Goal: Information Seeking & Learning: Check status

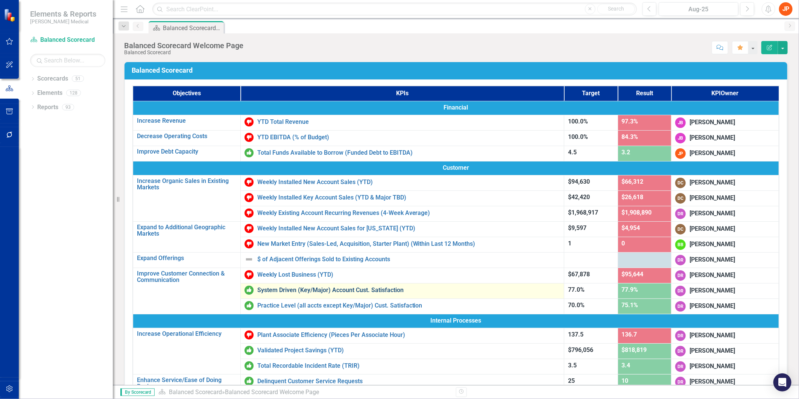
click at [329, 288] on link "System Driven (Key/Major) Account Cust. Satisfaction" at bounding box center [408, 290] width 303 height 7
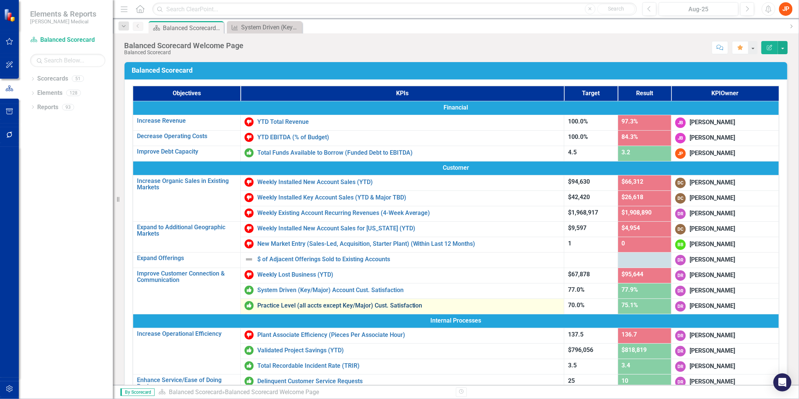
click at [304, 302] on link "Practice Level (all accts except Key/Major) Cust. Satisfaction" at bounding box center [408, 305] width 303 height 7
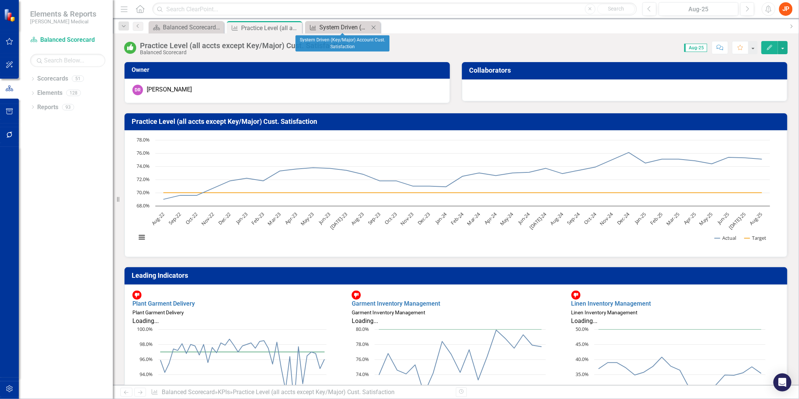
click at [330, 29] on div "System Driven (Key/Major) Account Cust. Satisfaction" at bounding box center [344, 27] width 50 height 9
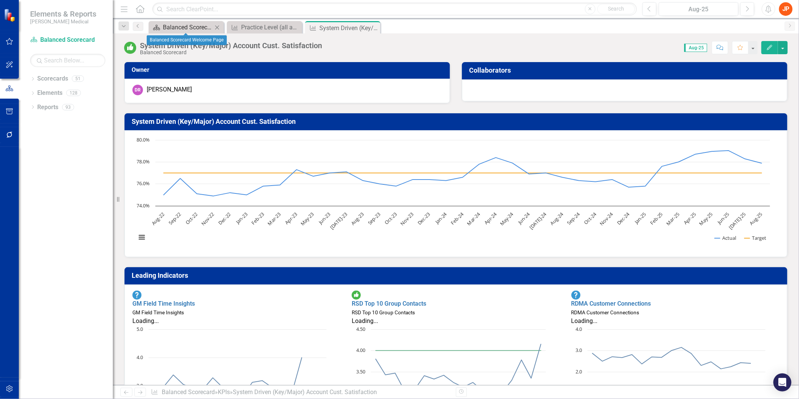
click at [185, 30] on div "Balanced Scorecard Welcome Page" at bounding box center [188, 27] width 50 height 9
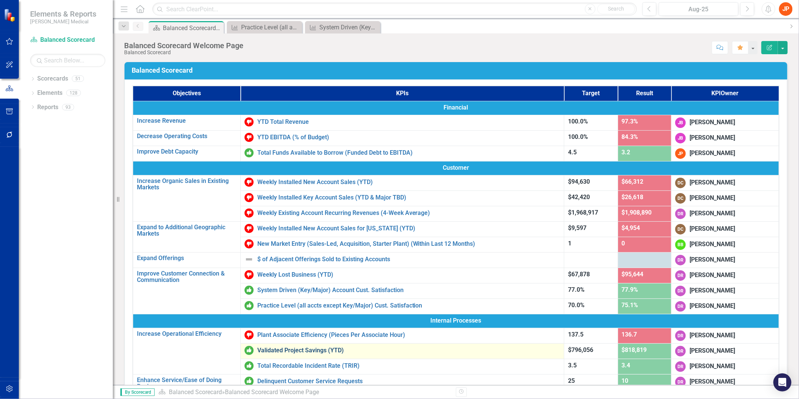
click at [297, 351] on link "Validated Project Savings (YTD)" at bounding box center [408, 350] width 303 height 7
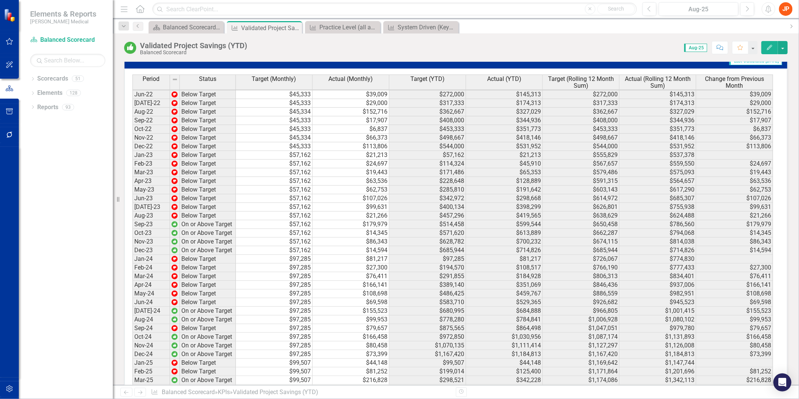
scroll to position [1183, 0]
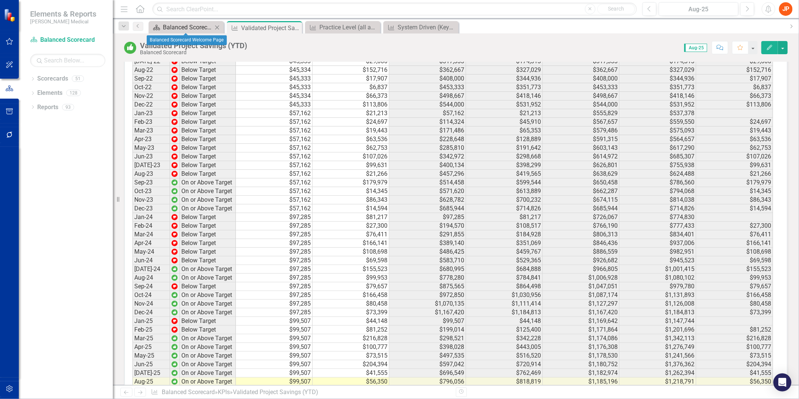
click at [180, 27] on div "Balanced Scorecard Welcome Page" at bounding box center [188, 27] width 50 height 9
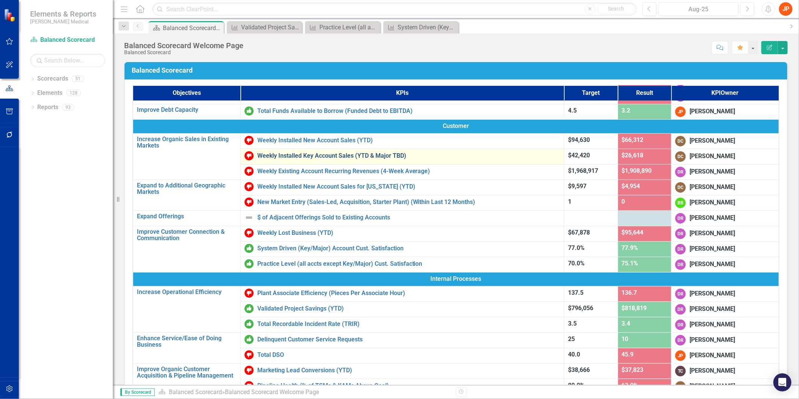
scroll to position [84, 0]
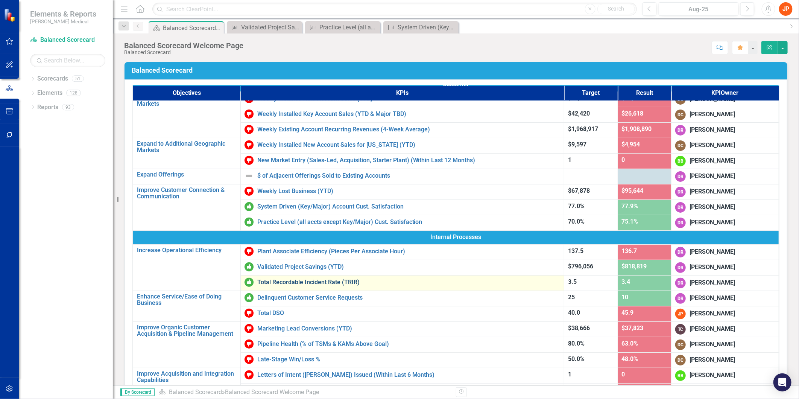
click at [294, 280] on link "Total Recordable Incident Rate (TRIR)" at bounding box center [408, 282] width 303 height 7
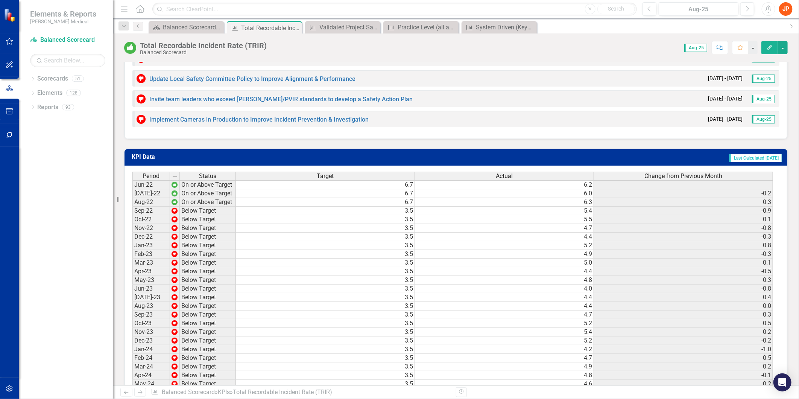
scroll to position [752, 0]
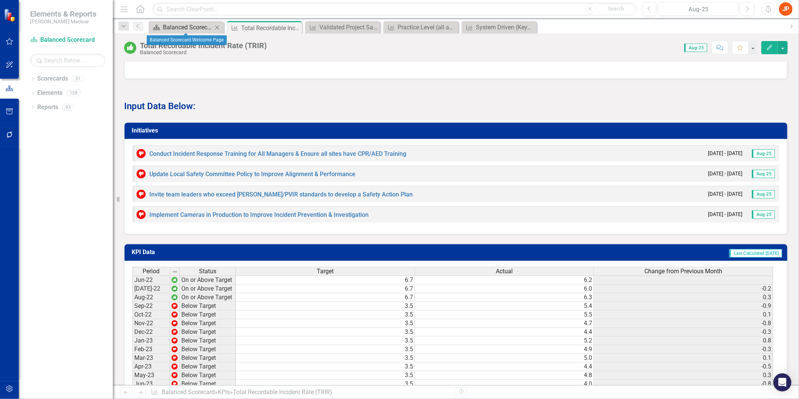
click at [189, 28] on div "Balanced Scorecard Welcome Page" at bounding box center [188, 27] width 50 height 9
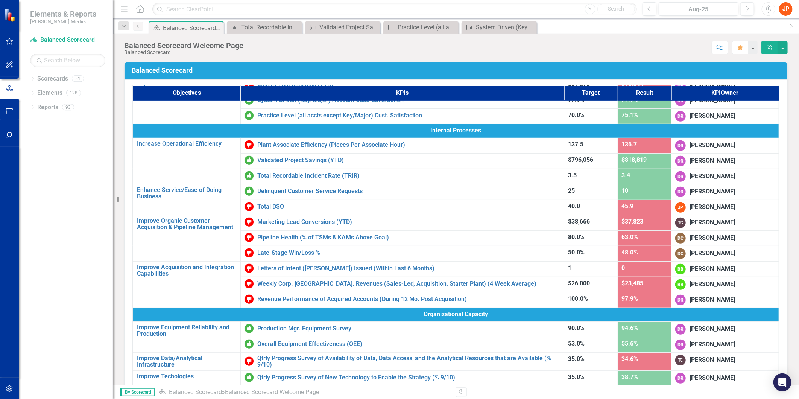
scroll to position [209, 0]
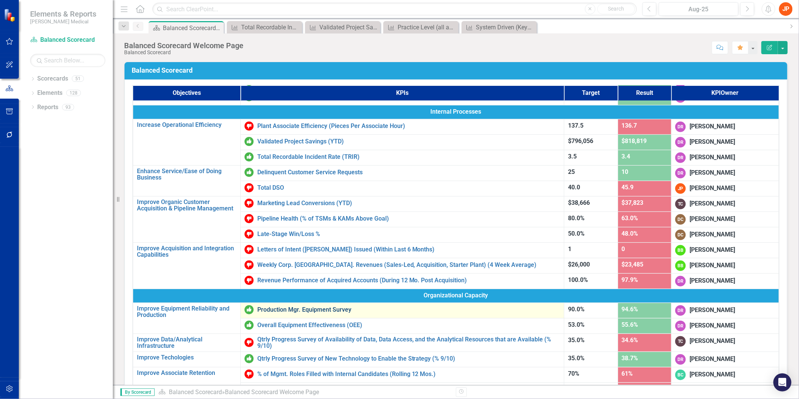
click at [316, 308] on link "Production Mgr. Equipment Survey" at bounding box center [408, 309] width 303 height 7
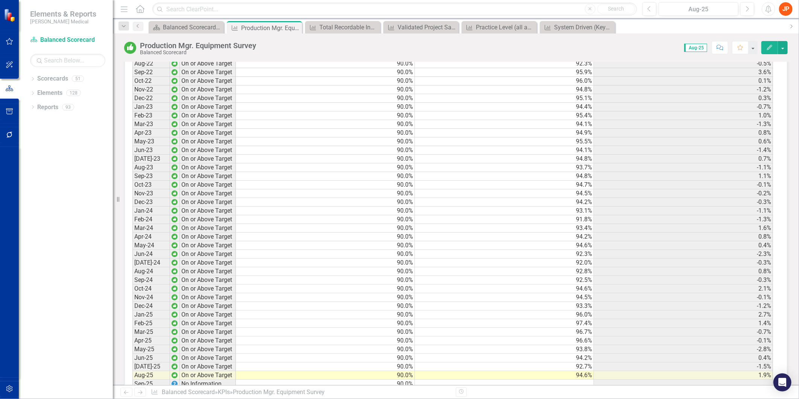
scroll to position [836, 0]
click at [298, 26] on icon "Close" at bounding box center [295, 28] width 8 height 6
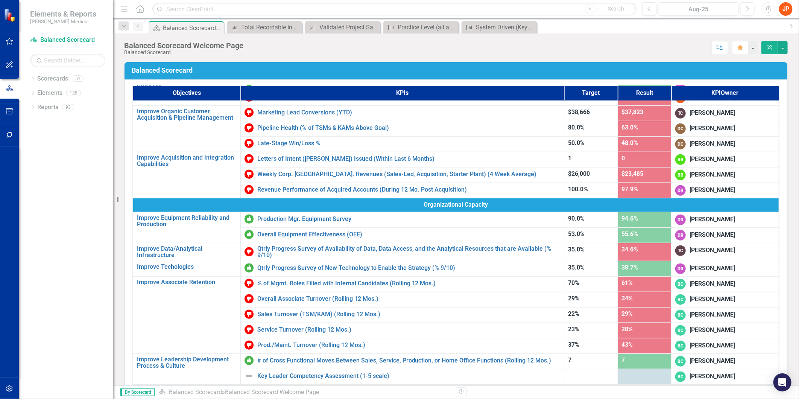
scroll to position [300, 0]
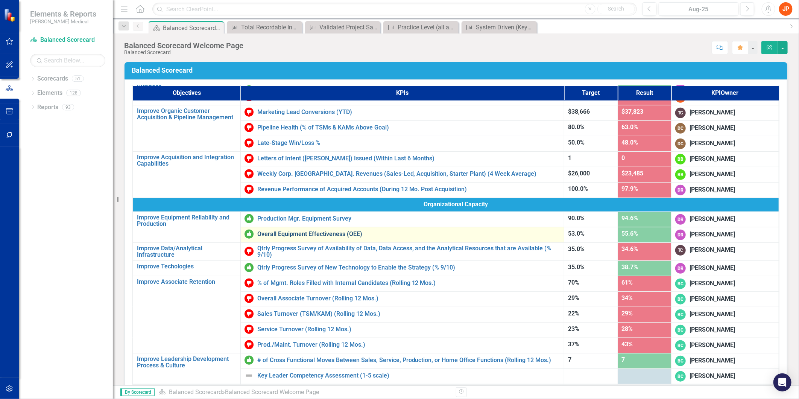
click at [302, 232] on link "Overall Equipment Effectiveness (OEE)" at bounding box center [408, 234] width 303 height 7
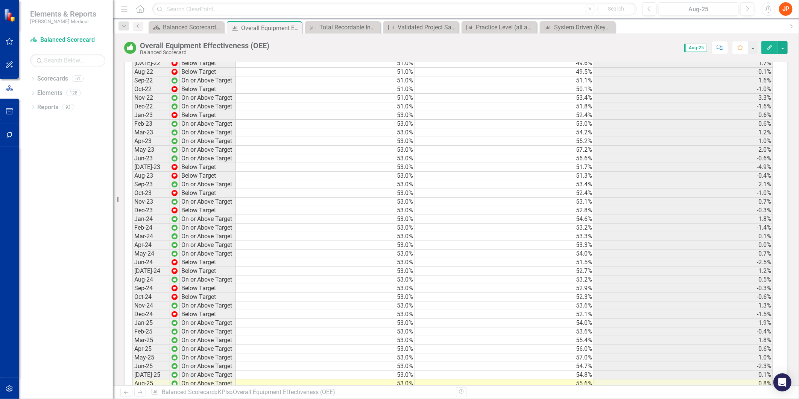
scroll to position [953, 0]
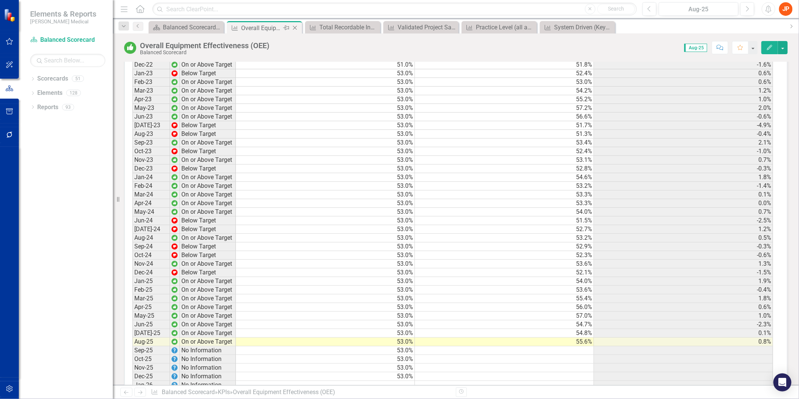
click at [294, 28] on icon "Close" at bounding box center [295, 28] width 8 height 6
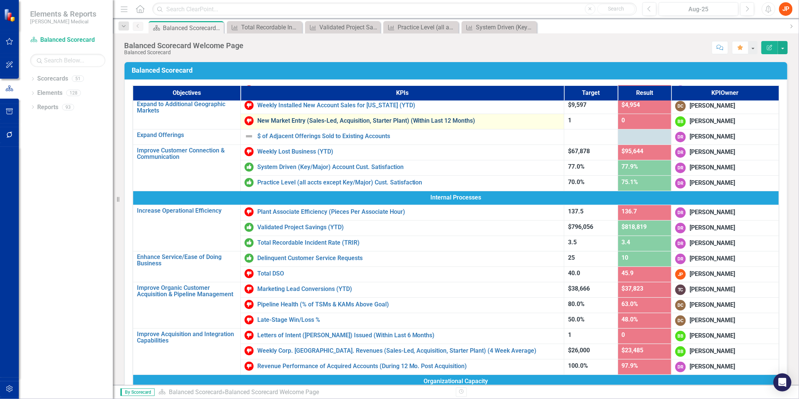
scroll to position [125, 0]
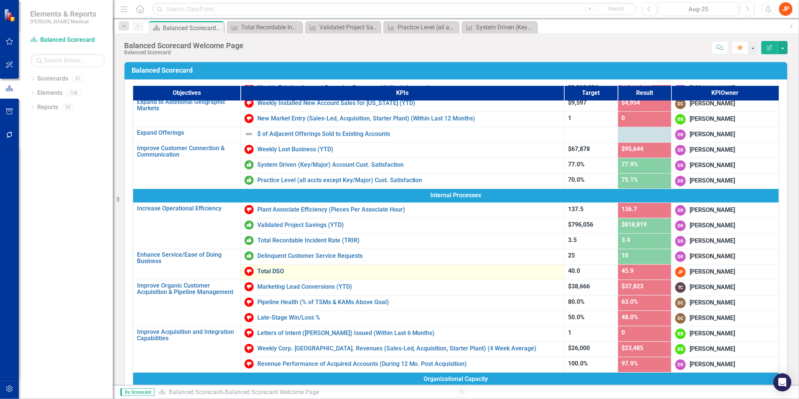
click at [269, 271] on link "Total DSO" at bounding box center [408, 271] width 303 height 7
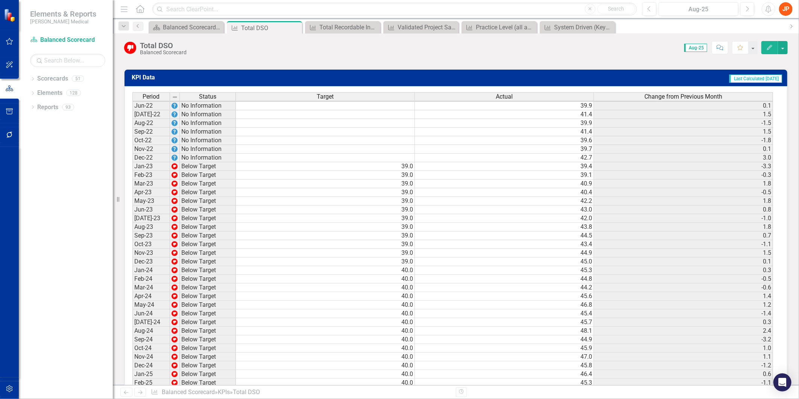
scroll to position [2, 0]
